Goal: Task Accomplishment & Management: Manage account settings

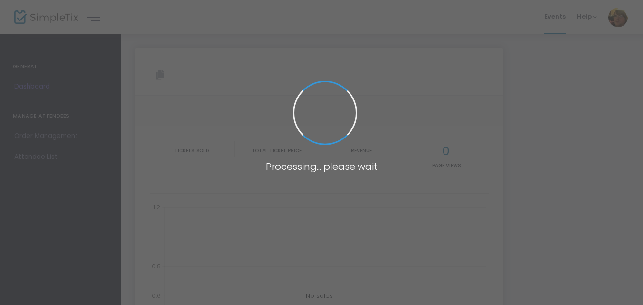
type input "https://www.simpletix.com/e/mntendo-live-expansion-pak-tickets-226274"
type input "[URL][DOMAIN_NAME]"
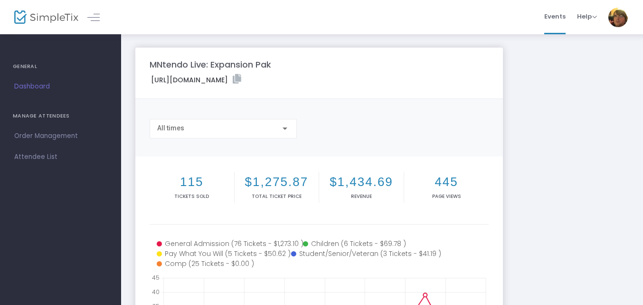
click at [276, 141] on div "All times" at bounding box center [223, 132] width 147 height 27
click at [264, 130] on div "All times" at bounding box center [219, 128] width 124 height 8
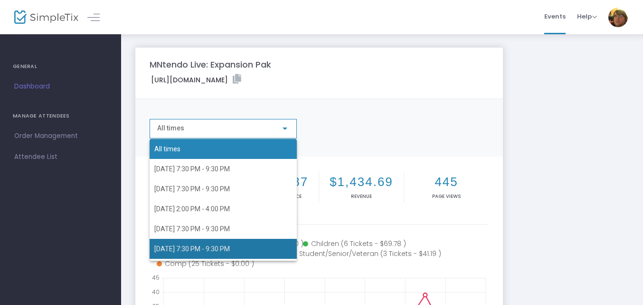
click at [257, 244] on span "9/25/2025 7:30 PM - 9:30 PM" at bounding box center [223, 248] width 138 height 20
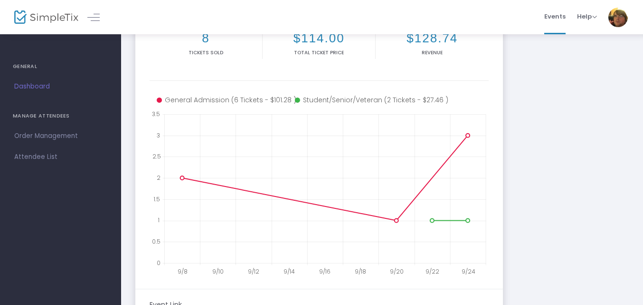
scroll to position [145, 0]
click at [49, 86] on span "Dashboard" at bounding box center [60, 86] width 93 height 12
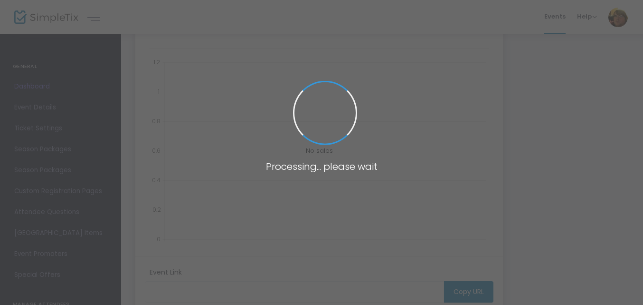
type input "https://www.simpletix.com/e/mntendo-live-expansion-pak-tickets-226274"
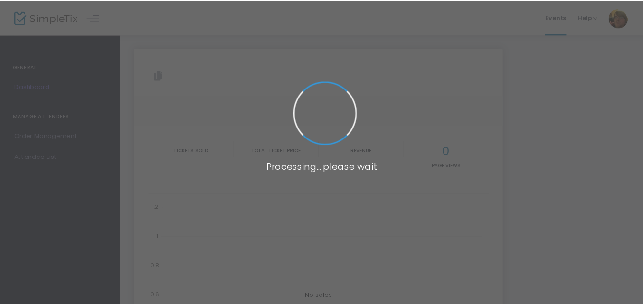
scroll to position [145, 0]
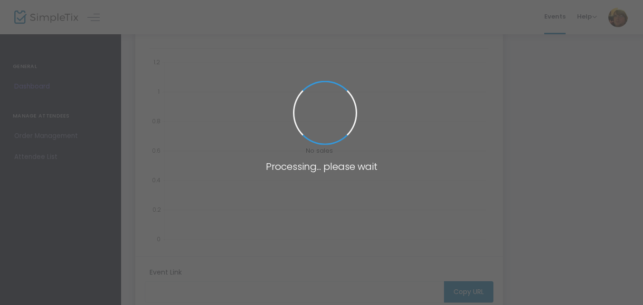
type input "[URL][DOMAIN_NAME]"
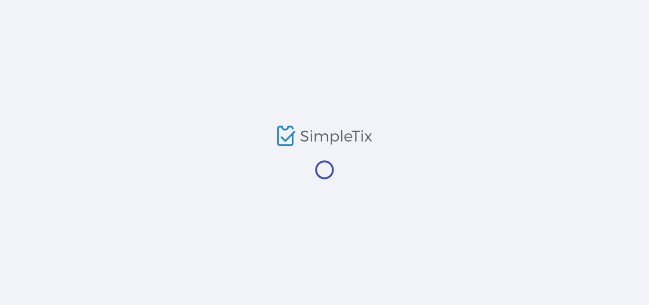
click at [0, 83] on div at bounding box center [324, 152] width 649 height 305
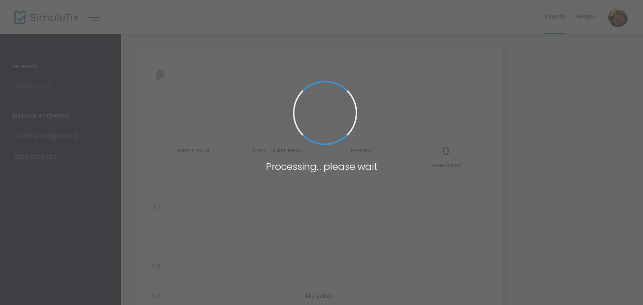
type input "[URL][DOMAIN_NAME]"
